Goal: Transaction & Acquisition: Purchase product/service

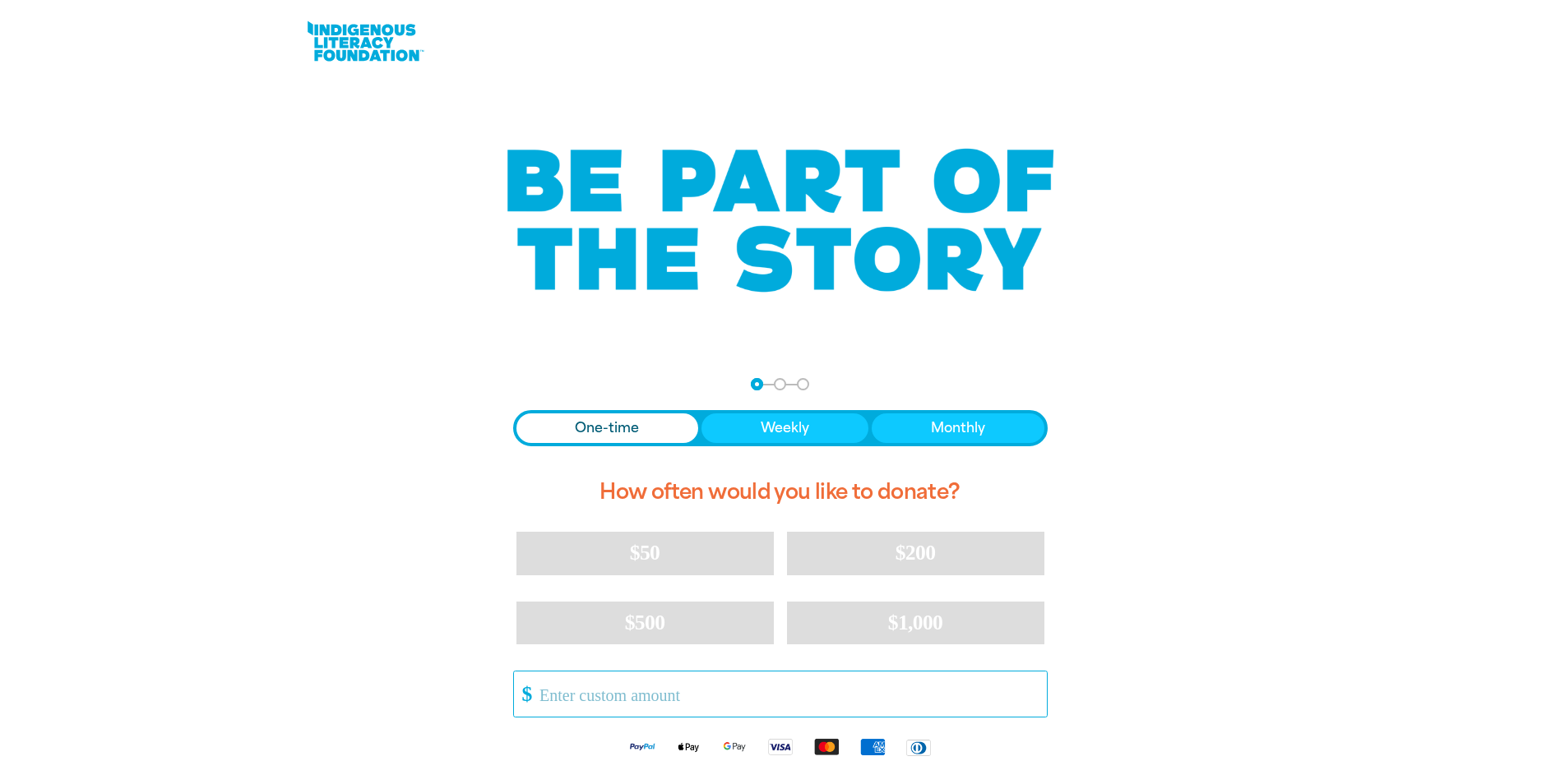
click at [627, 693] on input "Other Amount" at bounding box center [787, 694] width 519 height 45
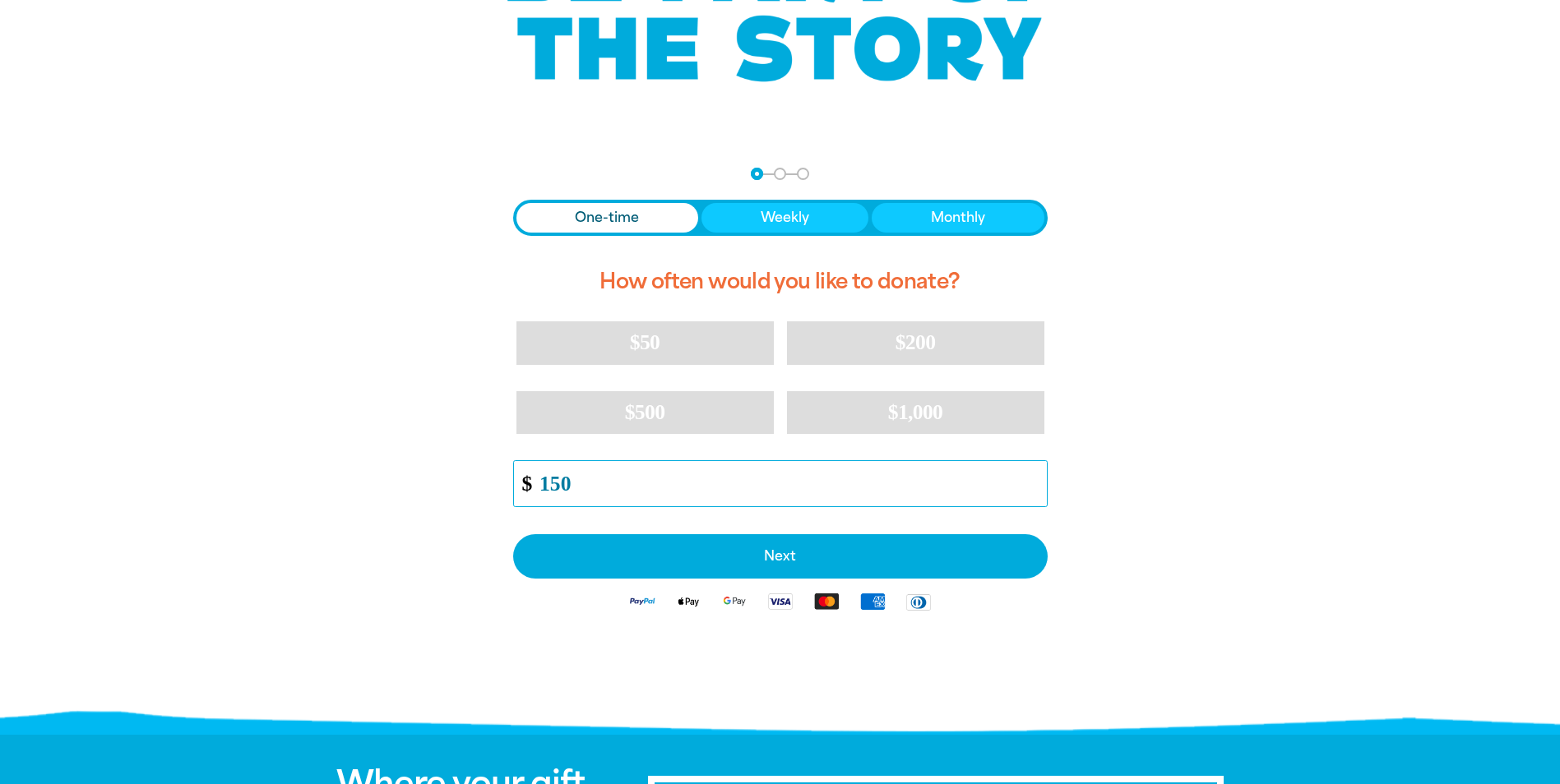
scroll to position [247, 0]
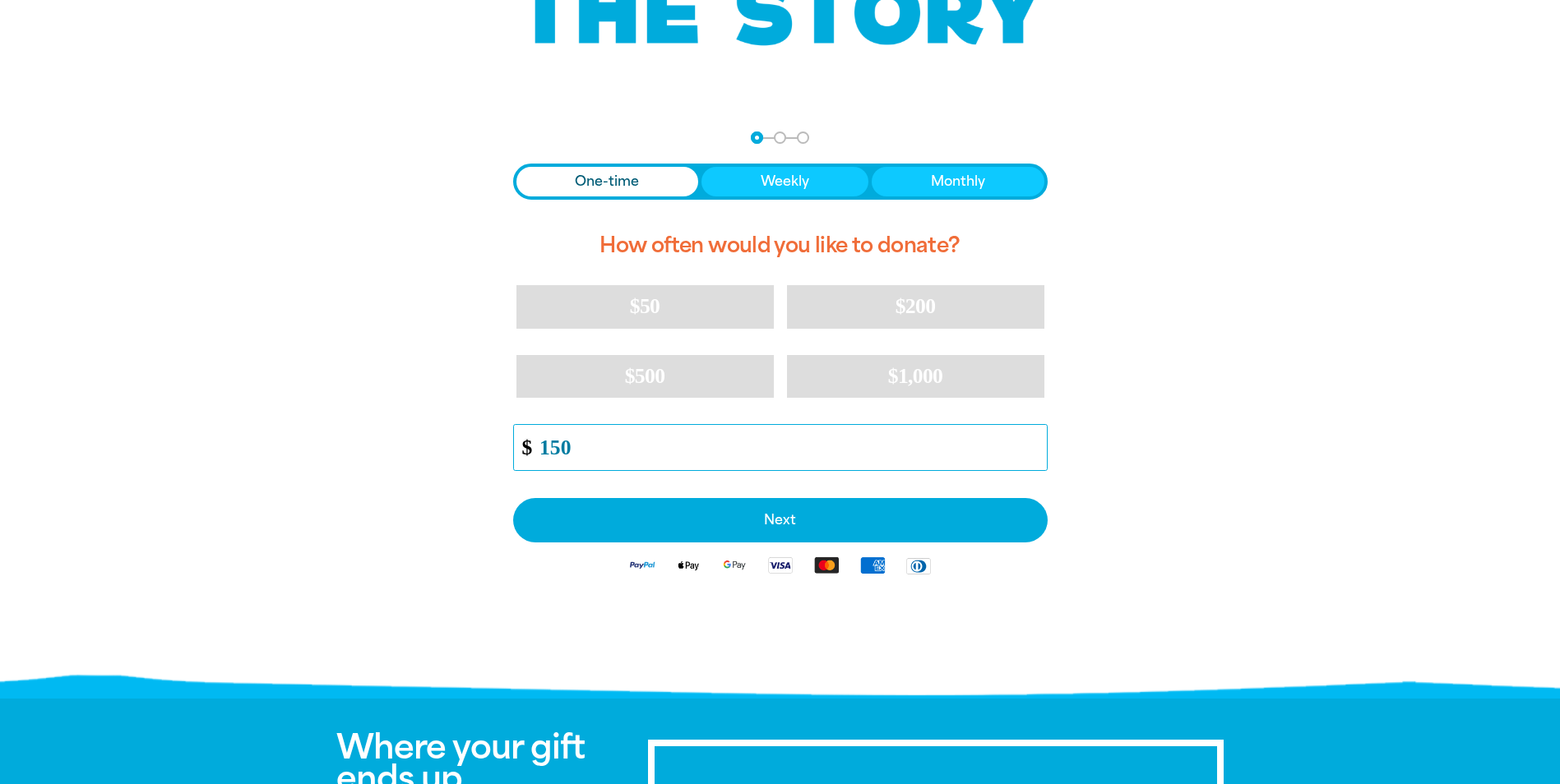
type input "150"
click at [592, 180] on span "One-time" at bounding box center [607, 181] width 64 height 20
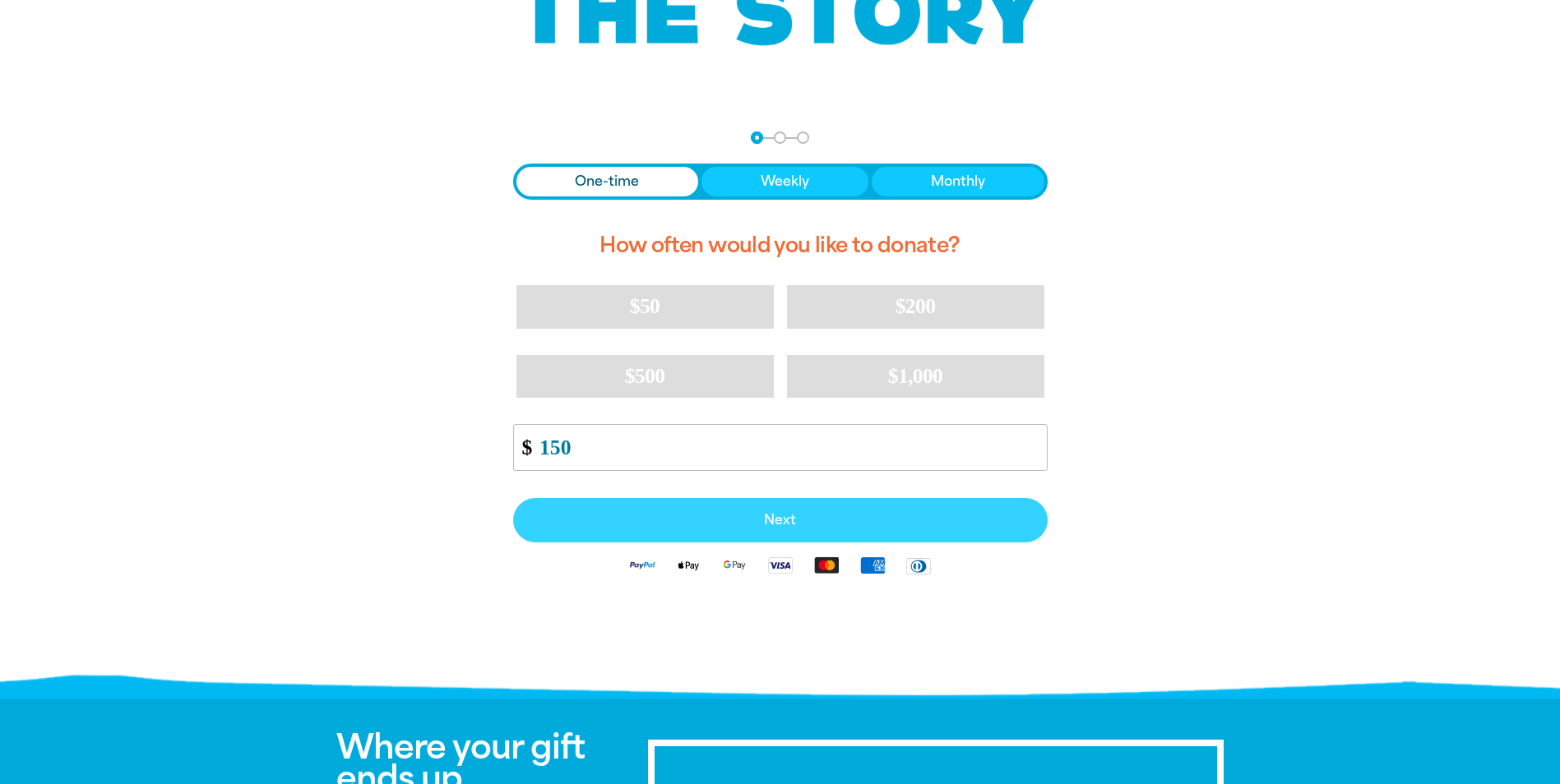
click at [677, 517] on span "Next" at bounding box center [781, 520] width 499 height 13
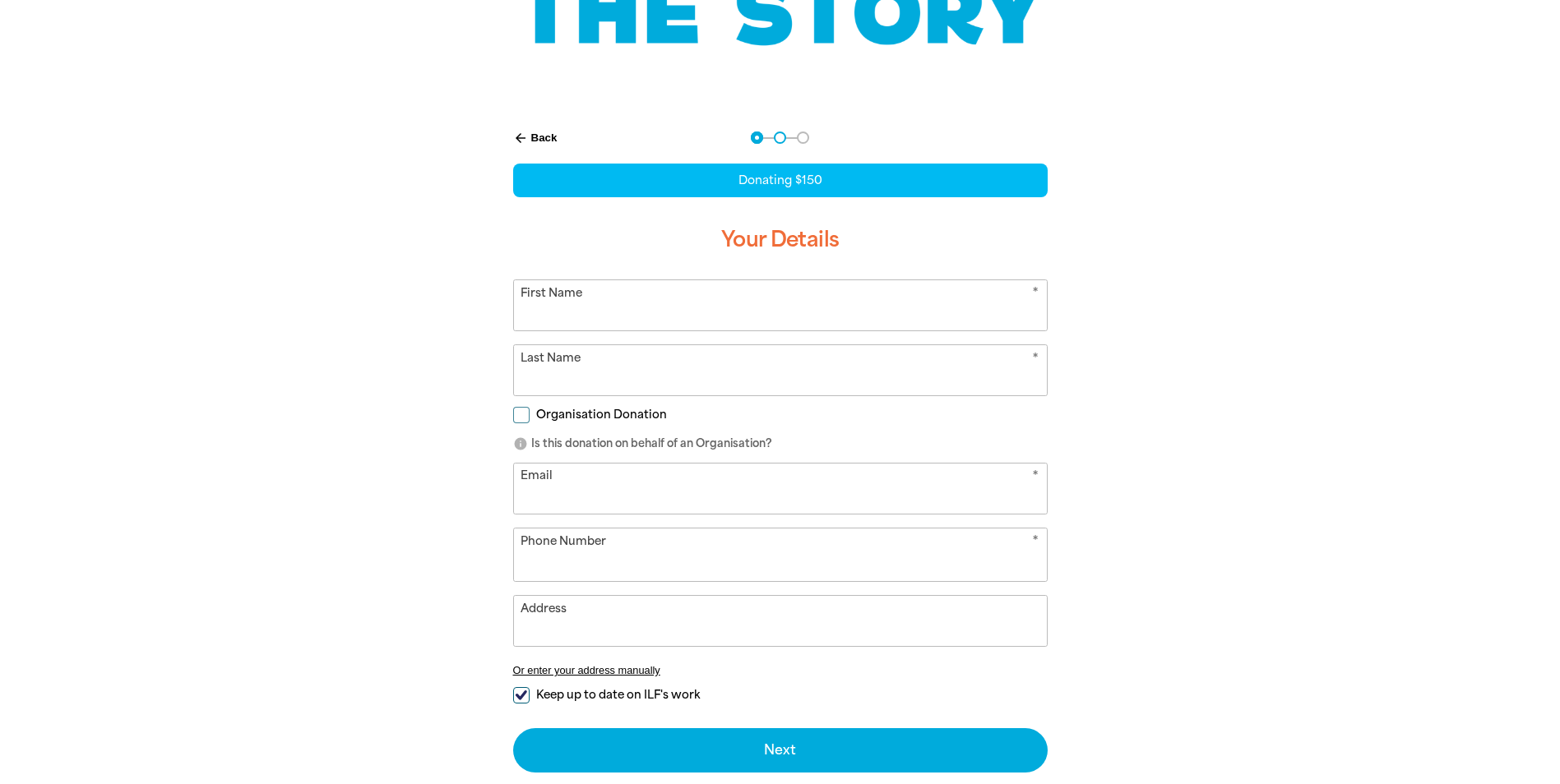
select select "AU"
click at [716, 310] on input "First Name" at bounding box center [780, 306] width 532 height 51
type input "[PERSON_NAME]"
click at [854, 366] on input "Last Name" at bounding box center [780, 370] width 532 height 51
type input "[PERSON_NAME]"
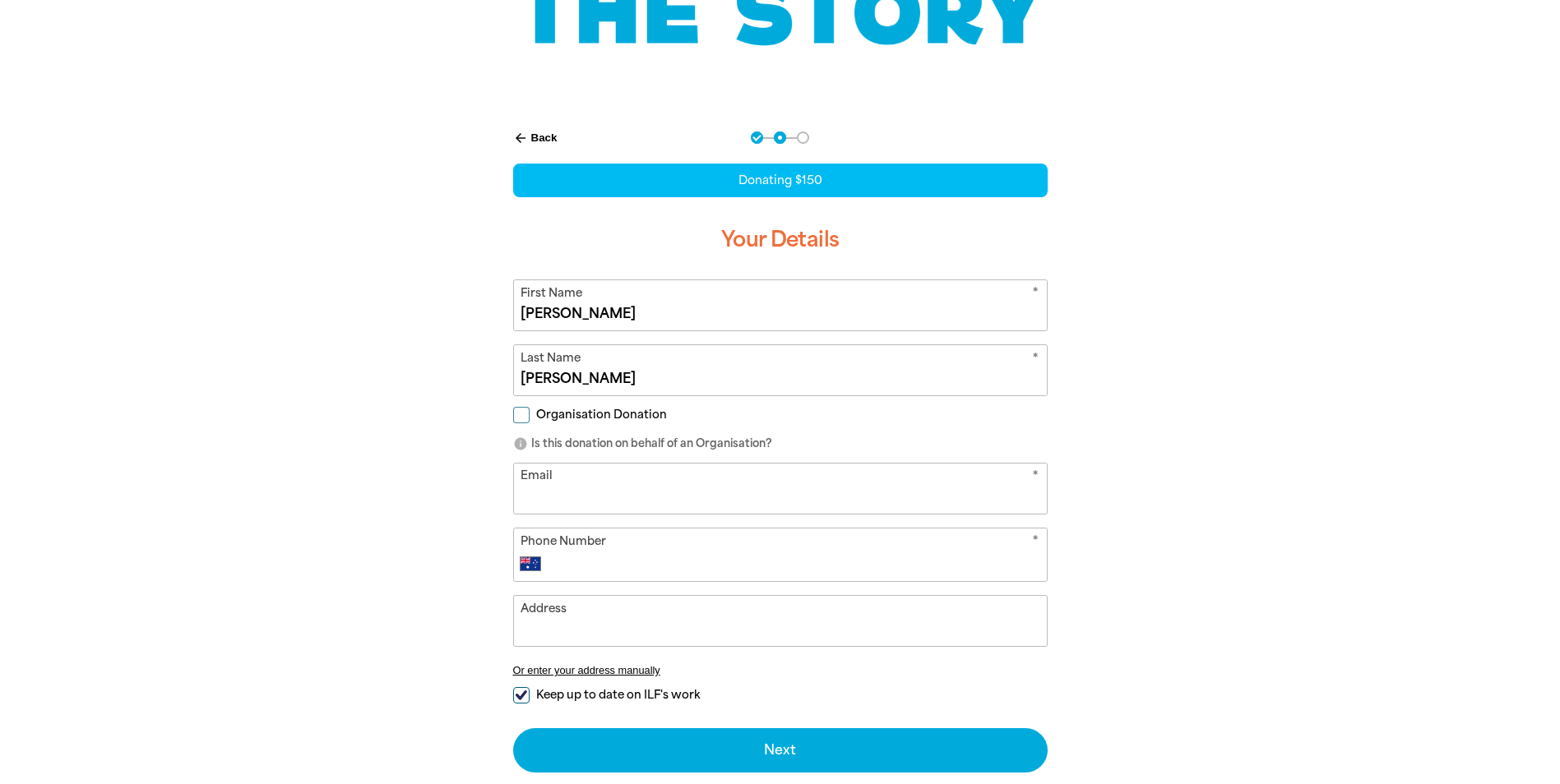
click at [915, 504] on input "Email" at bounding box center [780, 489] width 532 height 51
type input "[EMAIL_ADDRESS][DOMAIN_NAME]"
click at [914, 567] on input "Phone Number" at bounding box center [797, 564] width 486 height 20
type input "0408 340 173"
click at [718, 634] on input "Address" at bounding box center [780, 621] width 532 height 51
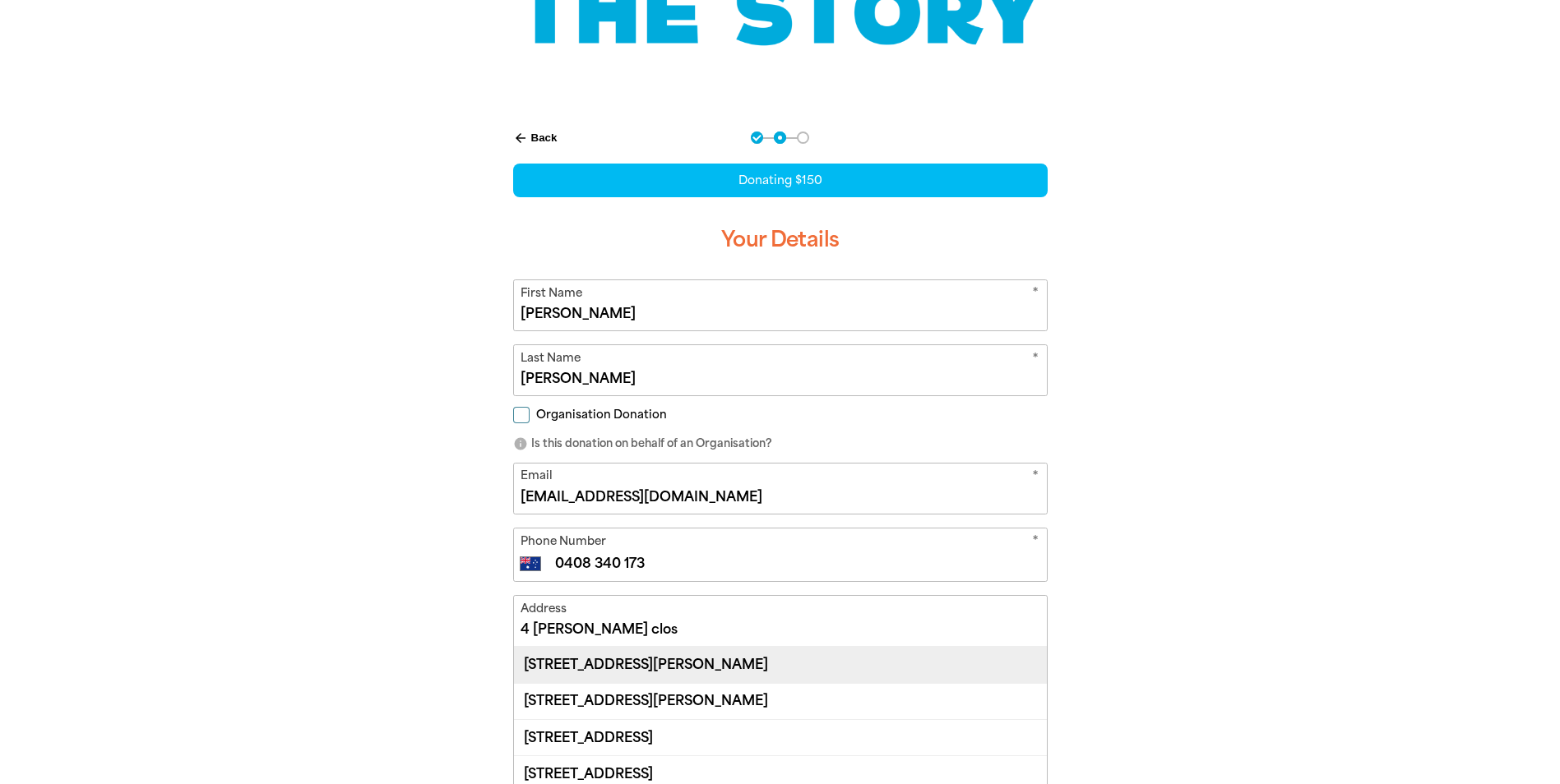
click at [665, 657] on div "[STREET_ADDRESS][PERSON_NAME]" at bounding box center [780, 665] width 532 height 36
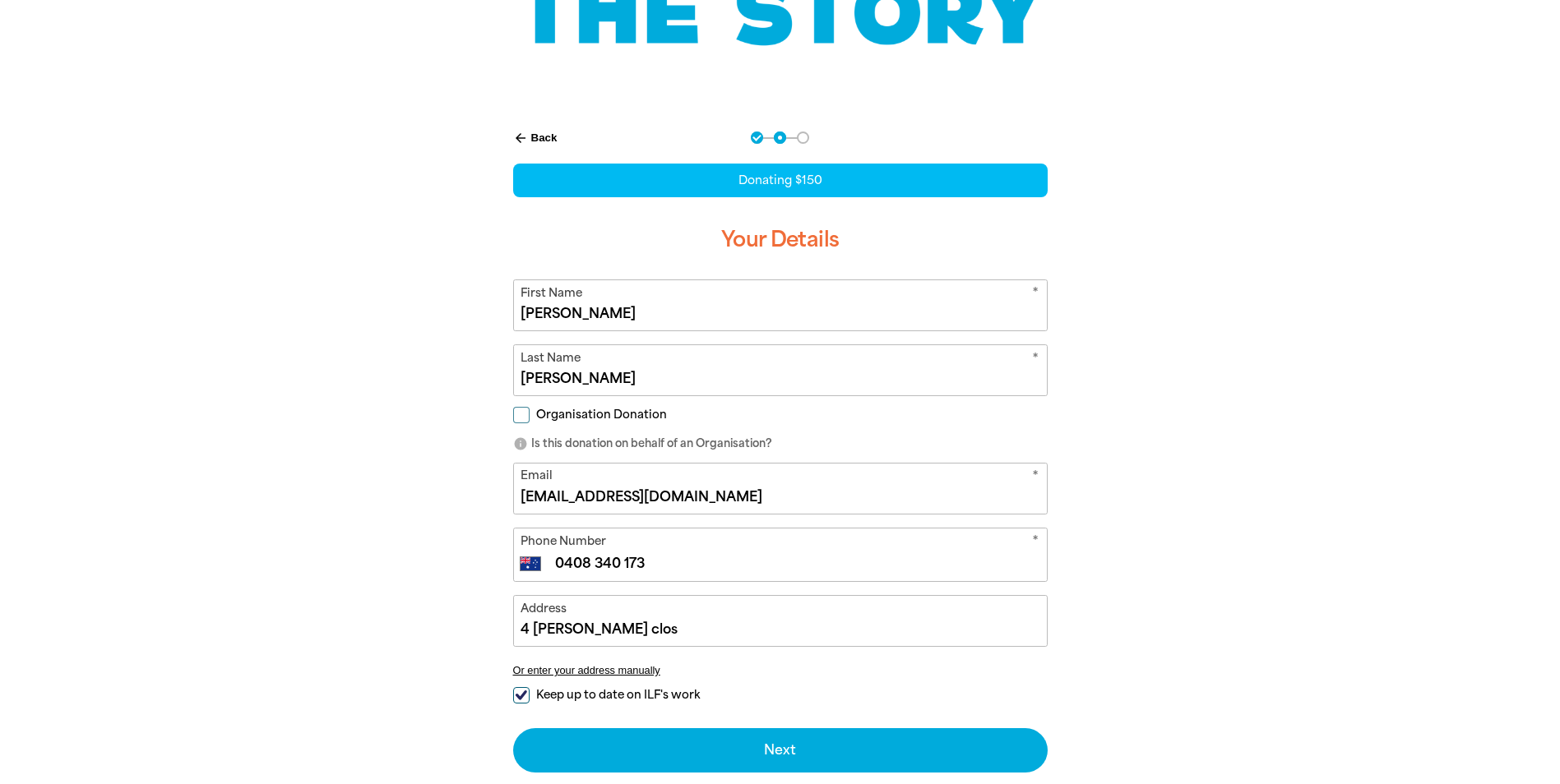
type input "[STREET_ADDRESS][PERSON_NAME]"
click at [520, 695] on input "Keep up to date on ILF's work" at bounding box center [521, 695] width 17 height 17
checkbox input "false"
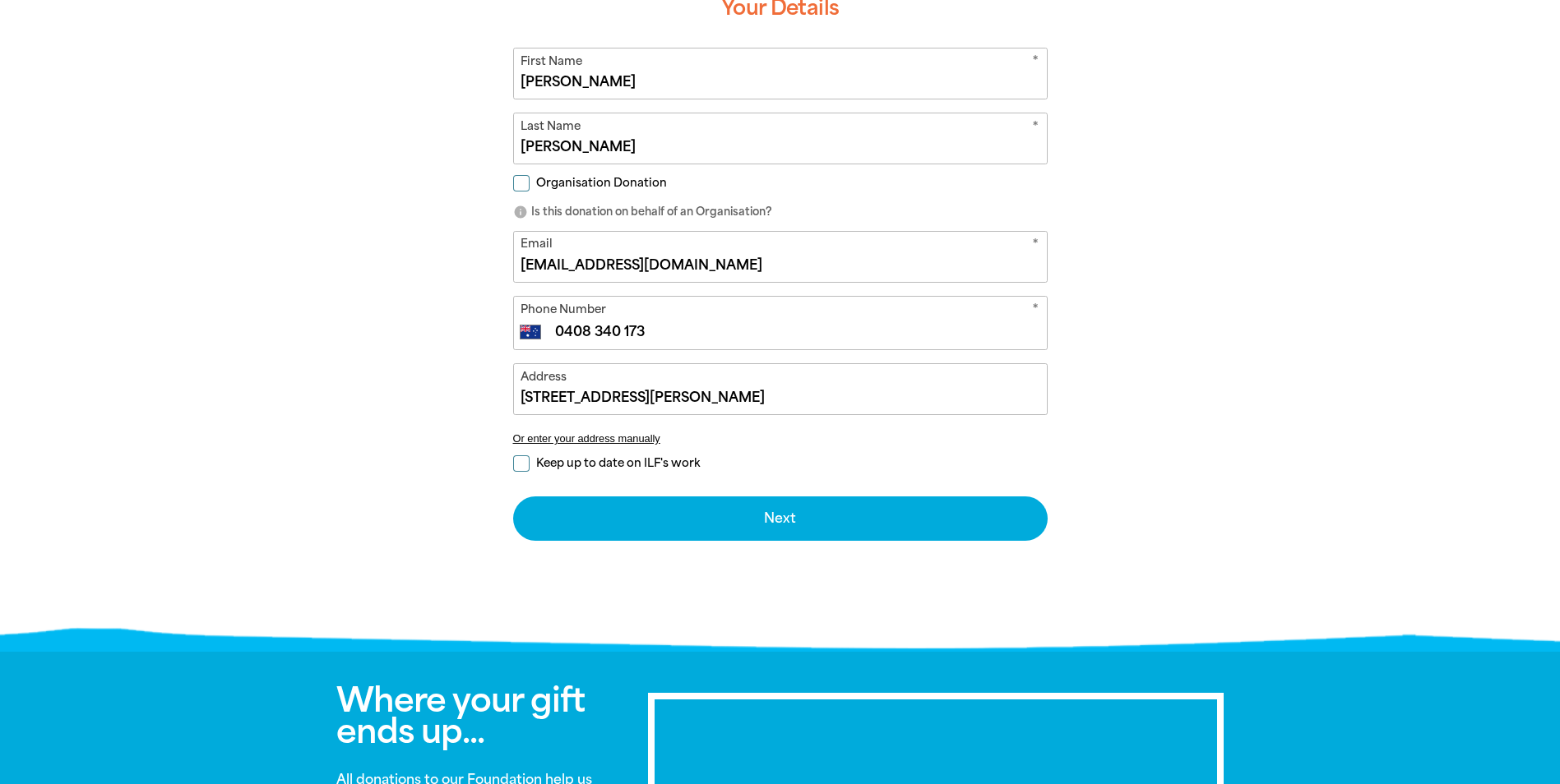
scroll to position [493, 0]
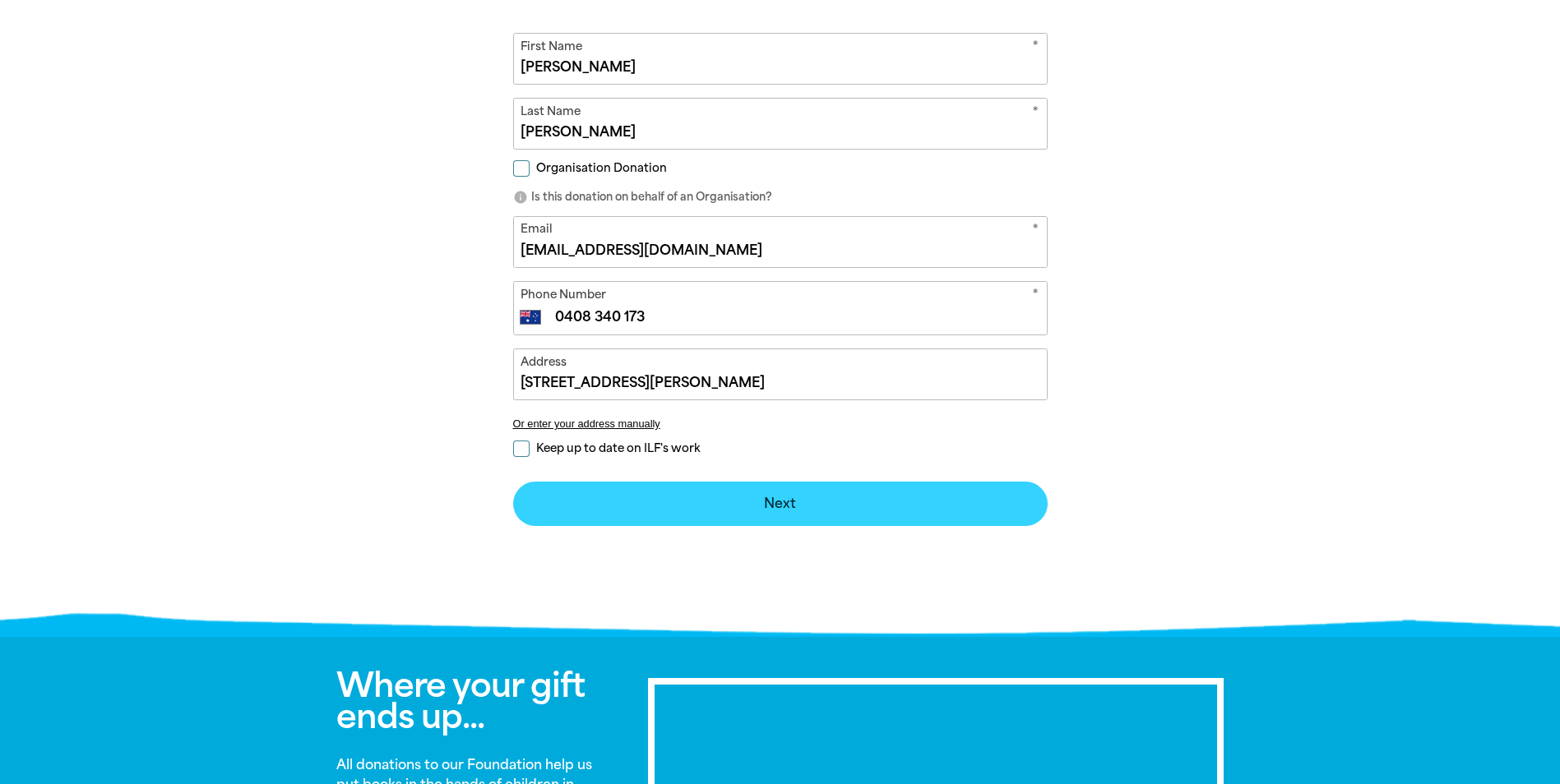
click at [764, 504] on button "Next chevron_right" at bounding box center [780, 504] width 534 height 44
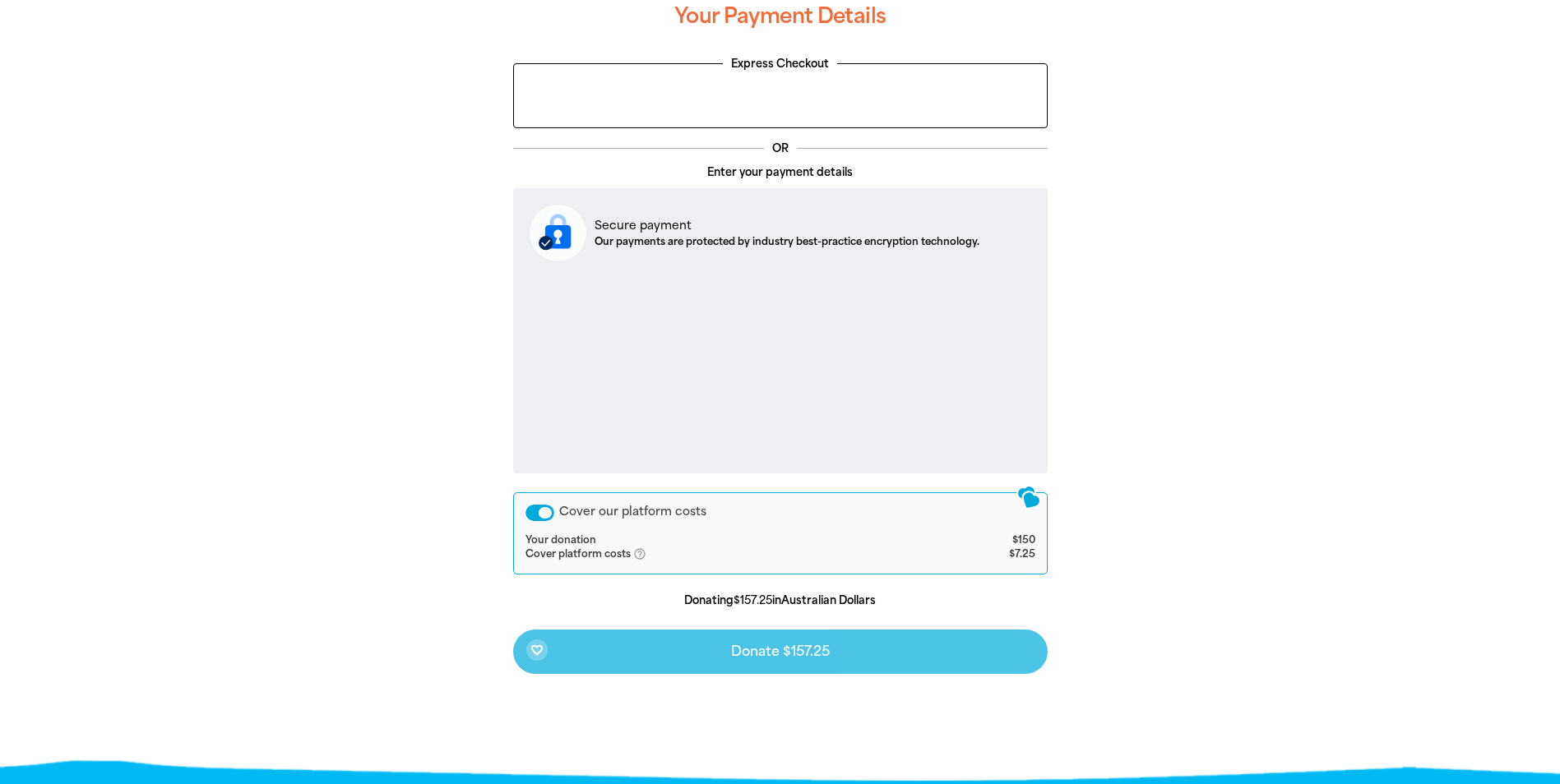
scroll to position [471, 0]
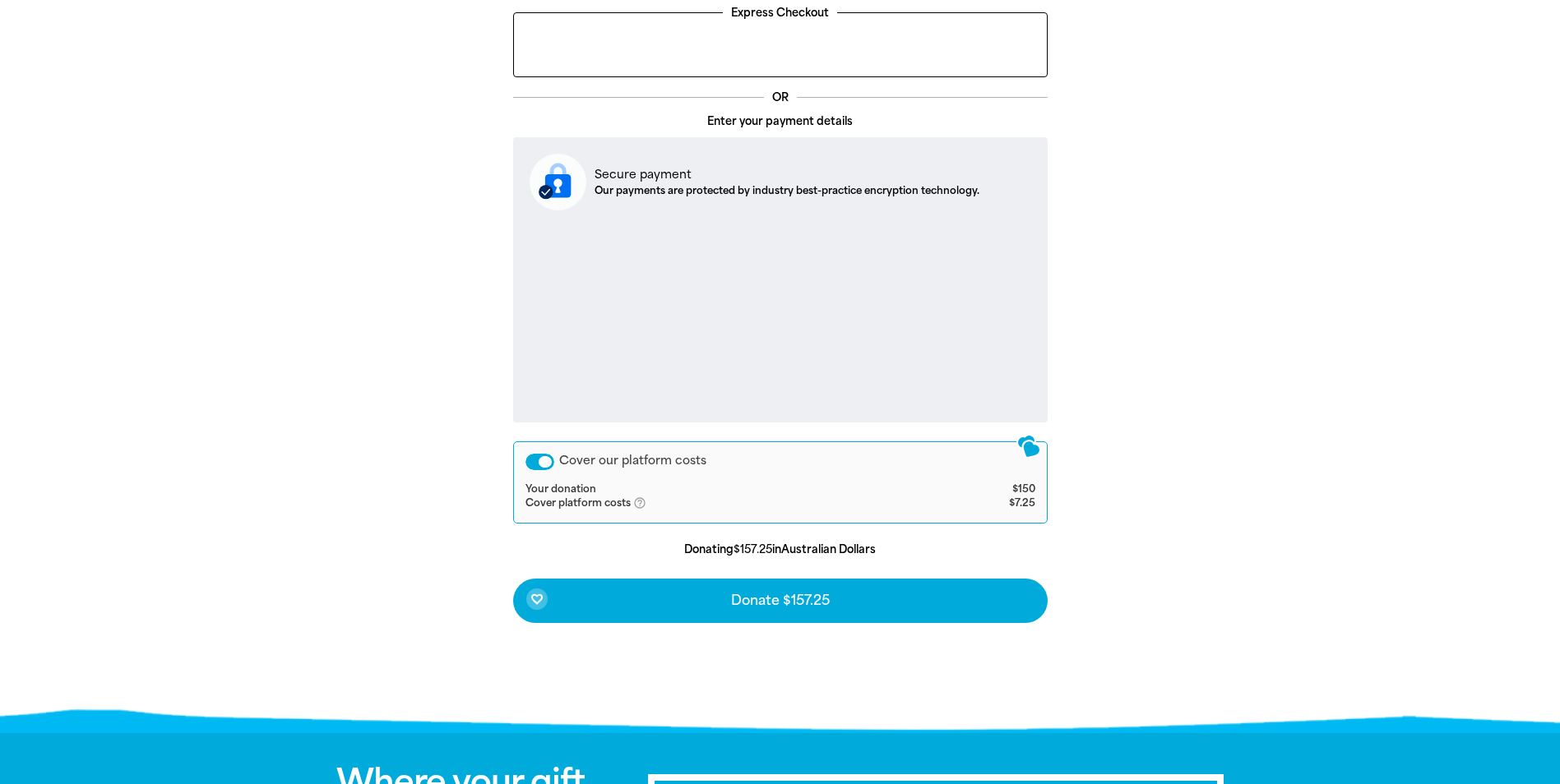
click at [544, 460] on div "Cover our platform costs" at bounding box center [539, 462] width 29 height 17
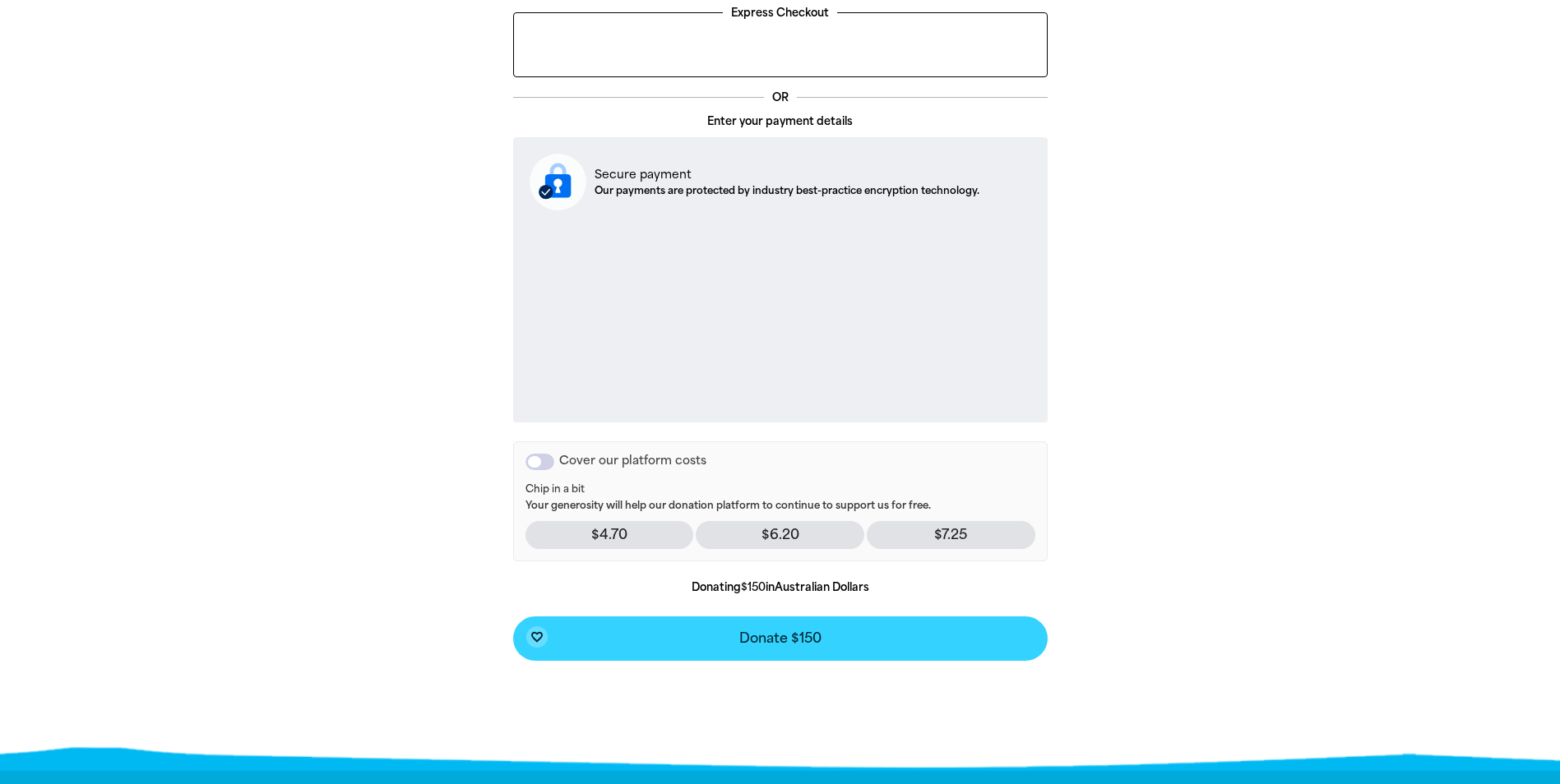
click at [742, 644] on span "Donate $150" at bounding box center [780, 639] width 82 height 13
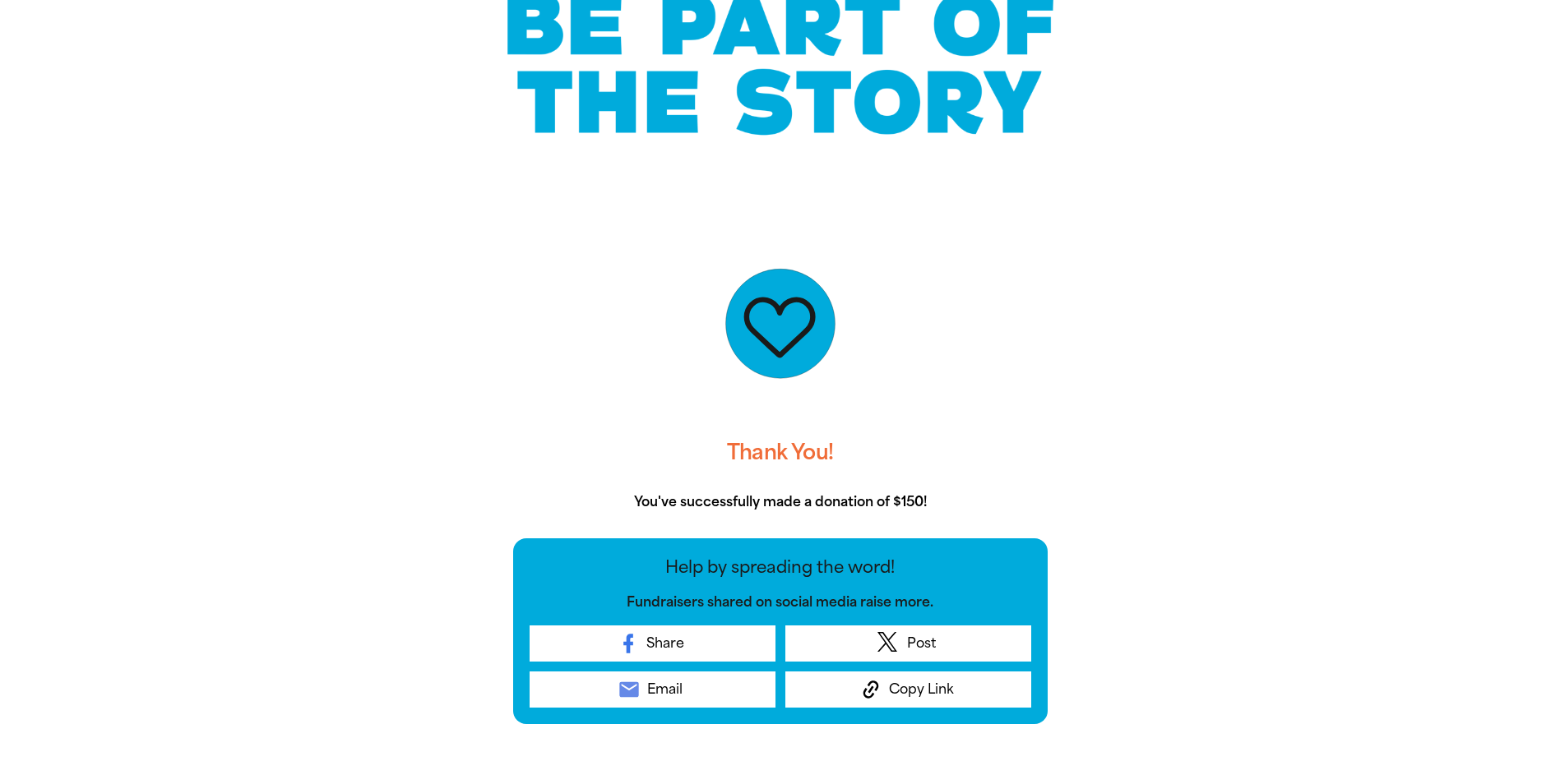
scroll to position [0, 0]
